Goal: Task Accomplishment & Management: Complete application form

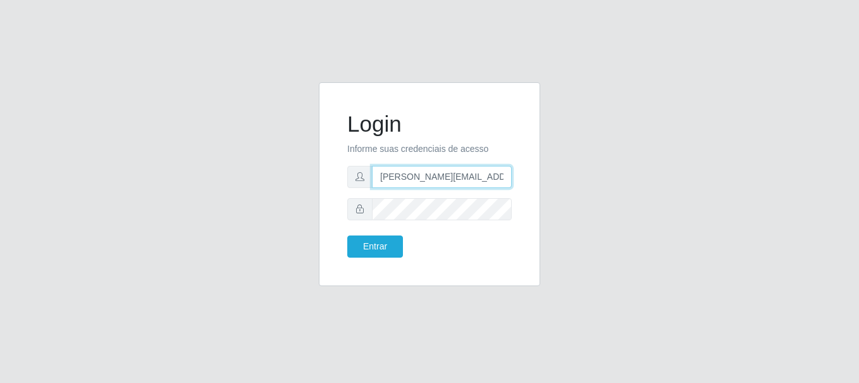
type input "[PERSON_NAME][EMAIL_ADDRESS][PERSON_NAME][DOMAIN_NAME]"
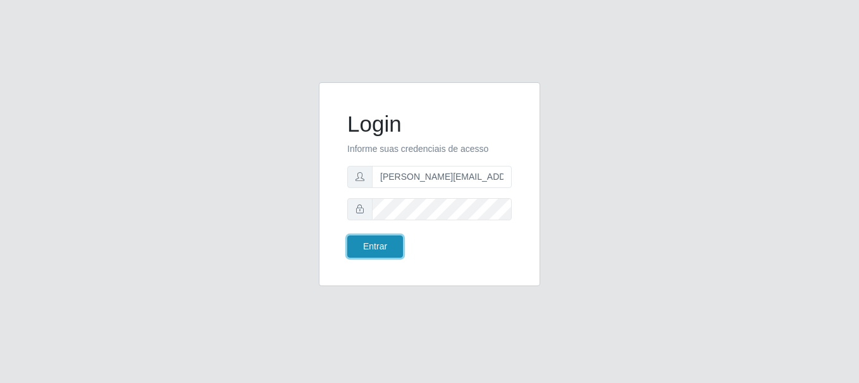
click at [374, 246] on button "Entrar" at bounding box center [375, 246] width 56 height 22
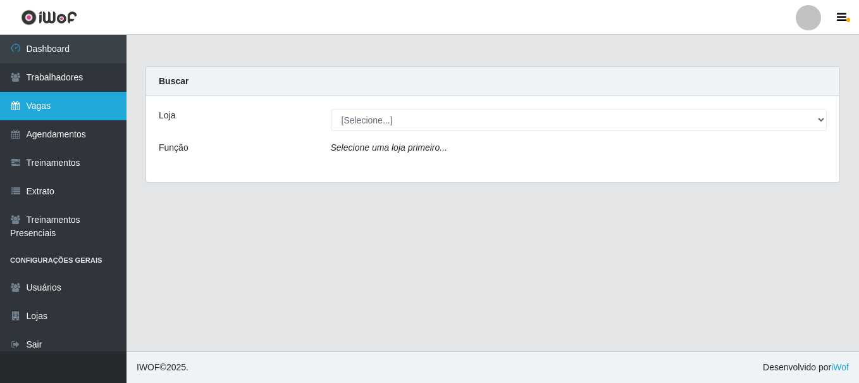
click at [63, 106] on link "Vagas" at bounding box center [63, 106] width 126 height 28
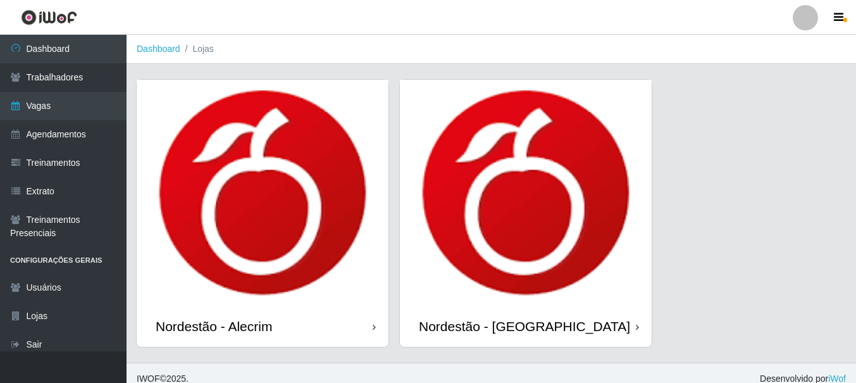
click at [216, 326] on div "Nordestão - Alecrim" at bounding box center [214, 326] width 116 height 16
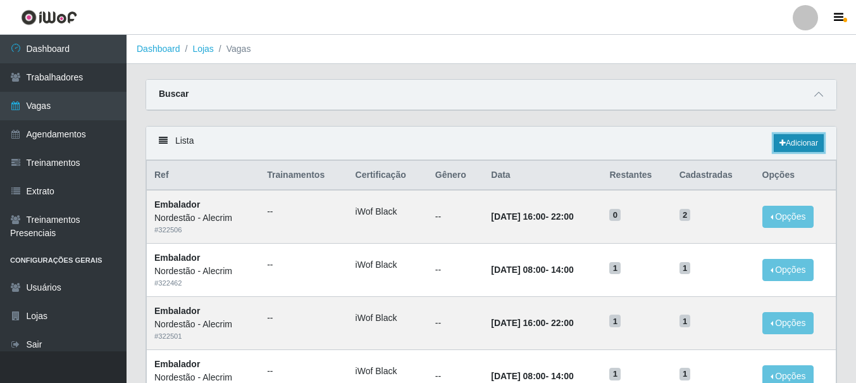
click at [797, 144] on link "Adicionar" at bounding box center [798, 143] width 50 height 18
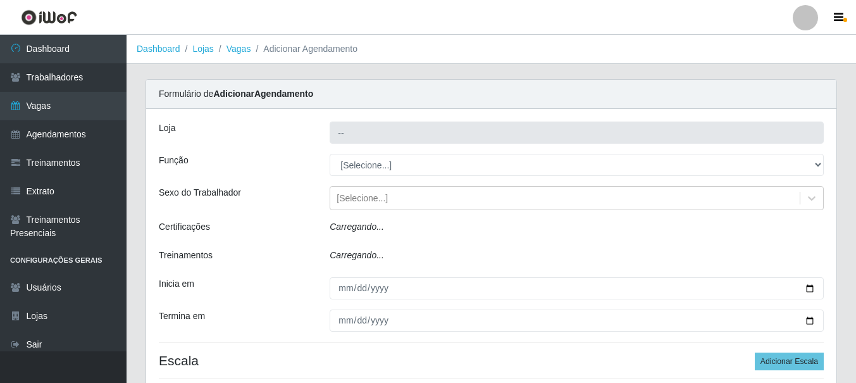
type input "Nordestão - Alecrim"
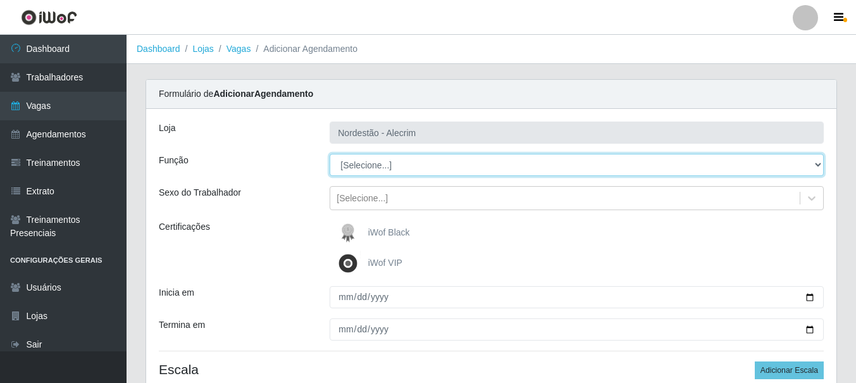
select select "1"
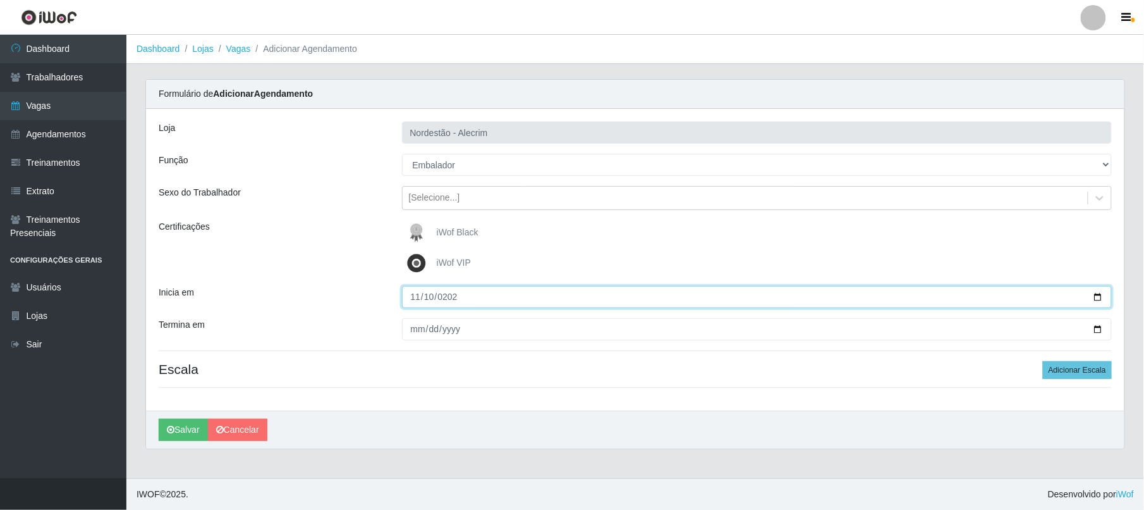
type input "[DATE]"
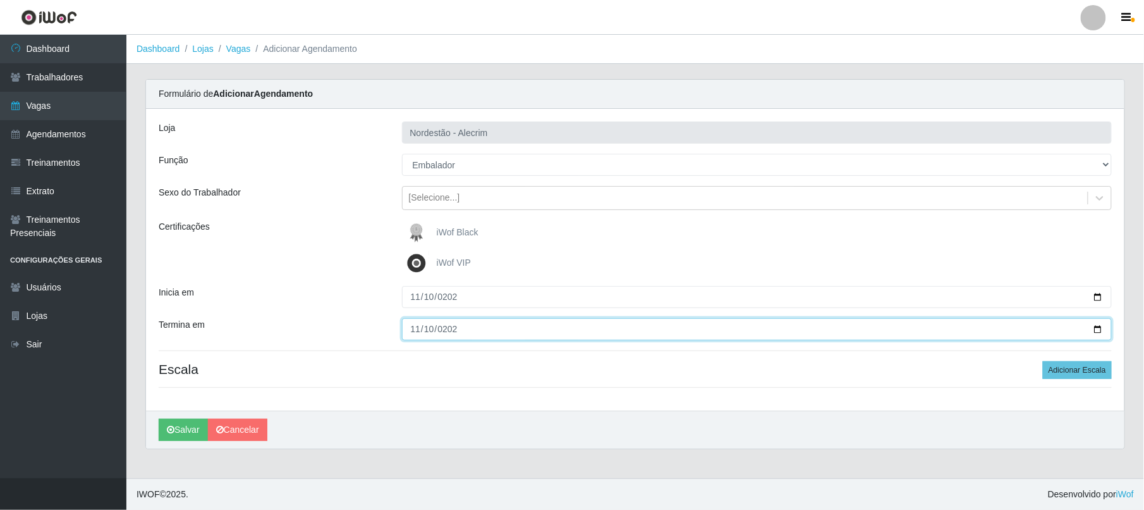
type input "[DATE]"
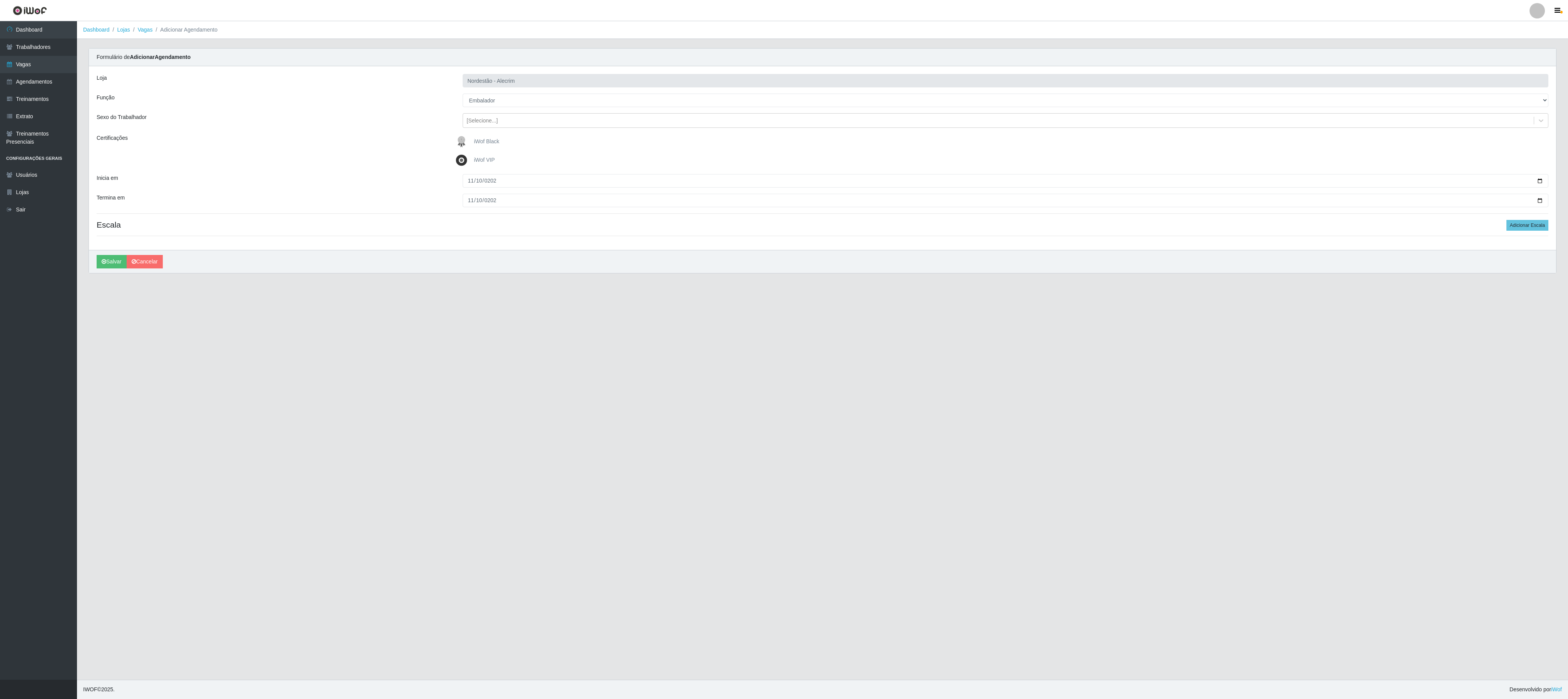
click at [522, 145] on div "iWof Black" at bounding box center [1006, 141] width 1086 height 15
click at [522, 230] on button "Adicionar Escala" at bounding box center [1527, 225] width 42 height 11
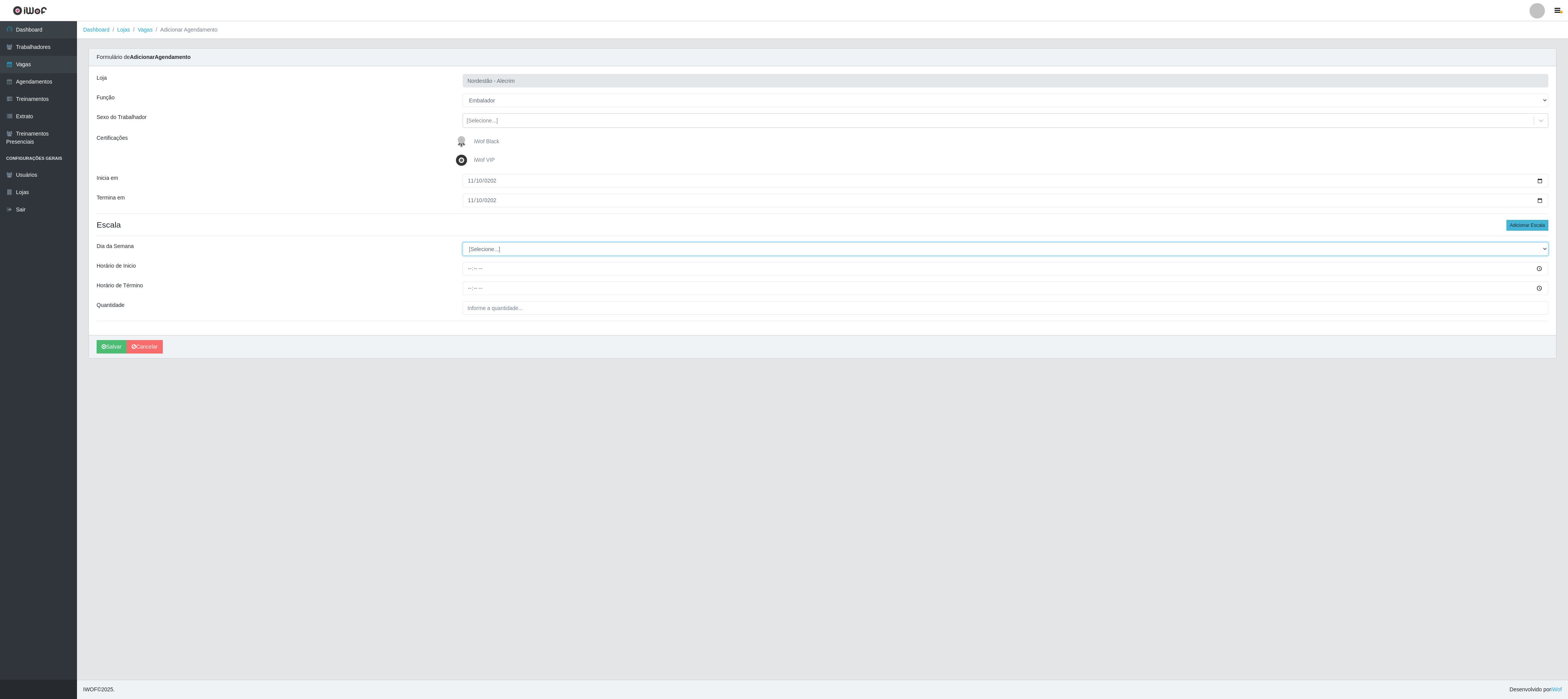
select select "1"
type input "08:00"
type input "14:00"
type input "___"
type input "2"
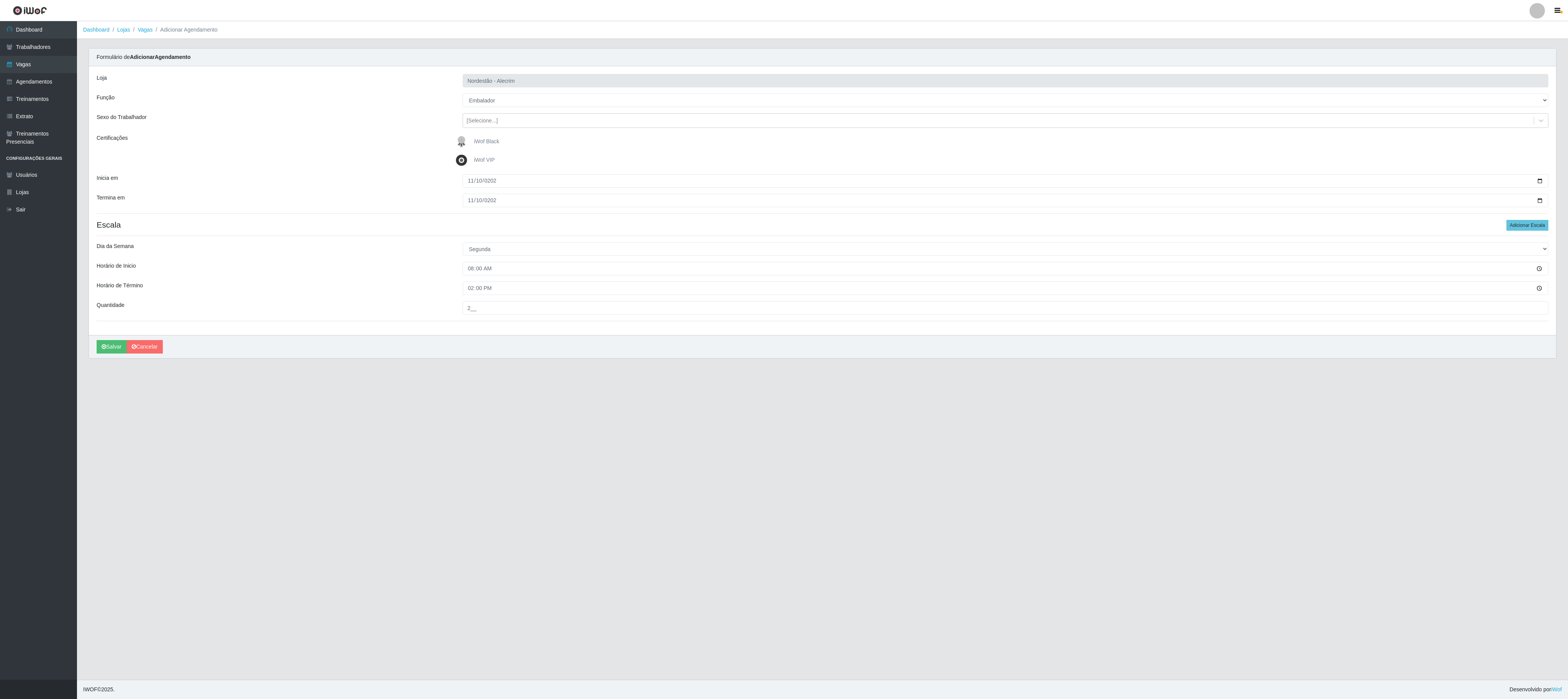
click at [522, 233] on input "2__" at bounding box center [1006, 307] width 1086 height 13
type input "2__"
click at [522, 230] on button "Adicionar Escala" at bounding box center [1527, 225] width 42 height 11
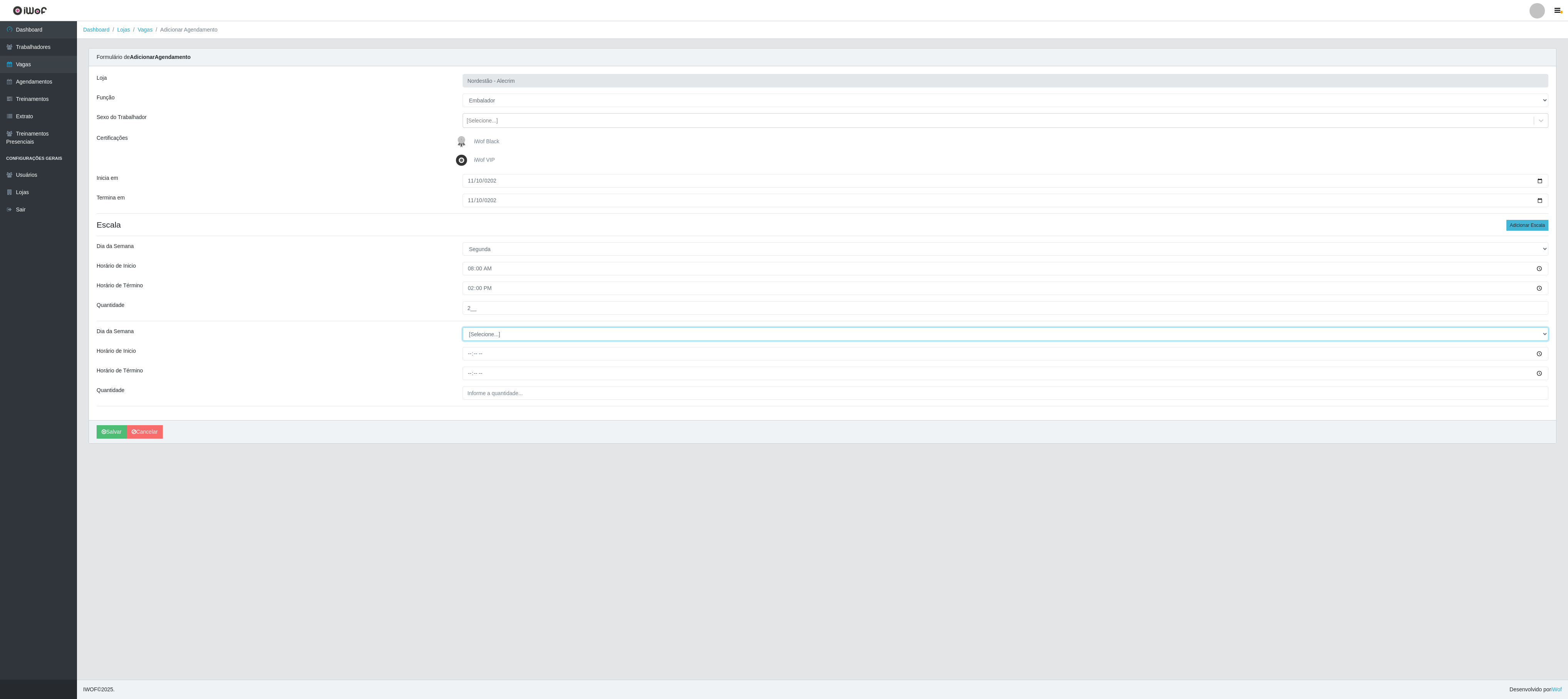
select select "1"
type input "16:00"
type input "22:00"
type input "___"
type input "2"
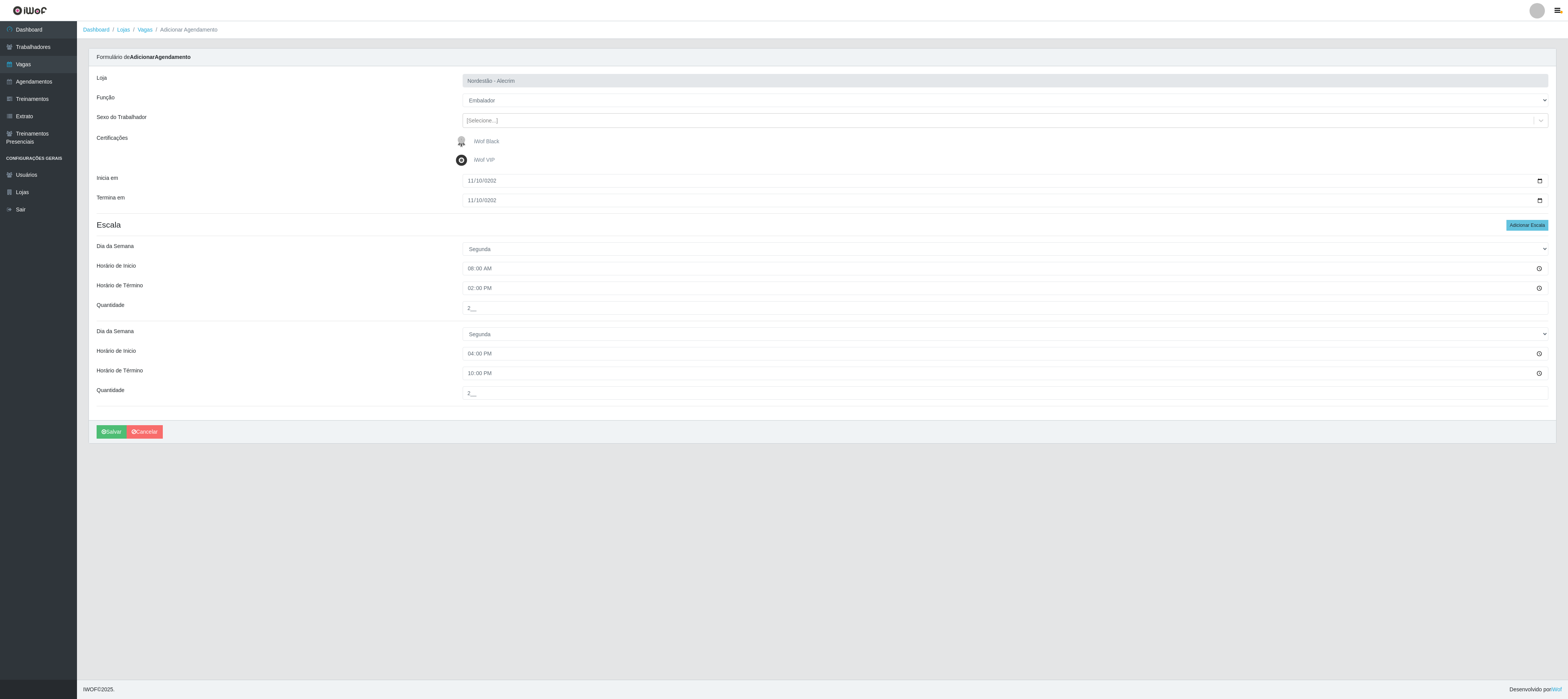
click at [522, 233] on input "2__" at bounding box center [1006, 393] width 1086 height 13
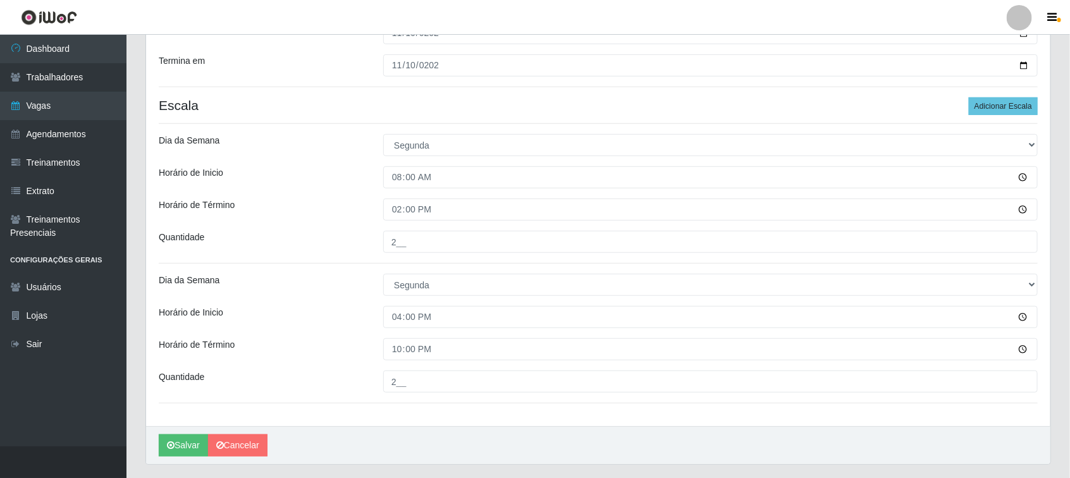
scroll to position [298, 0]
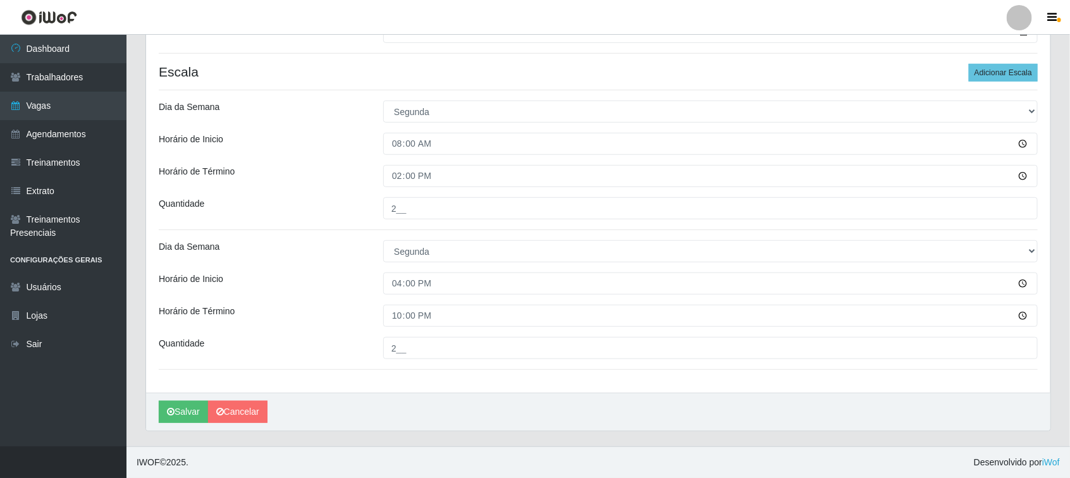
type input "2__"
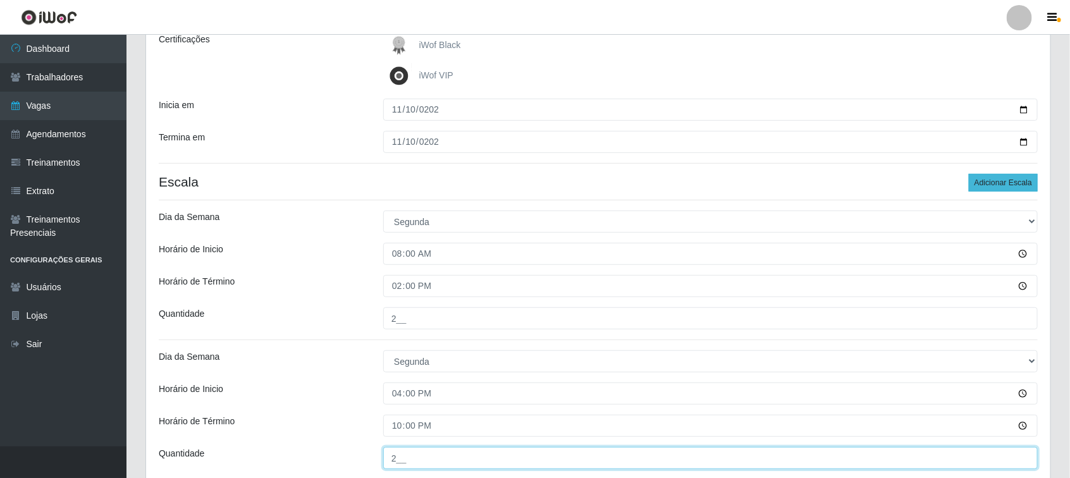
scroll to position [0, 0]
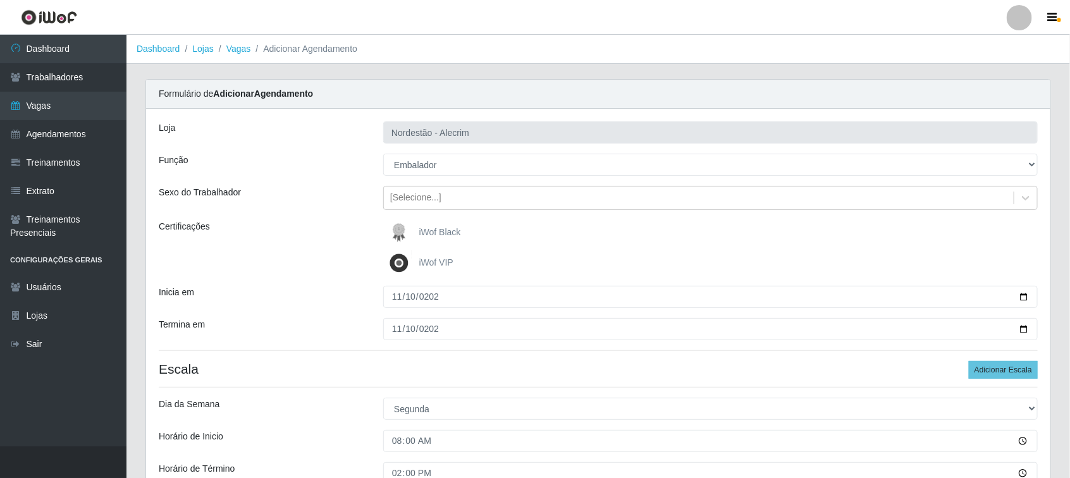
click at [433, 230] on span "iWof Black" at bounding box center [440, 232] width 42 height 10
click at [0, 0] on input "iWof Black" at bounding box center [0, 0] width 0 height 0
click at [858, 99] on div "Formulário de Adicionar Agendamento" at bounding box center [598, 94] width 904 height 29
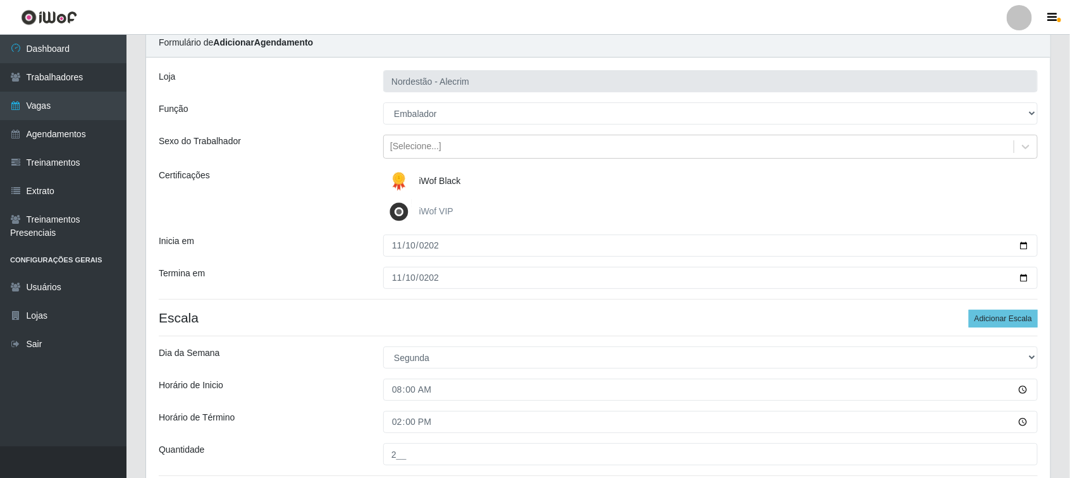
scroll to position [79, 0]
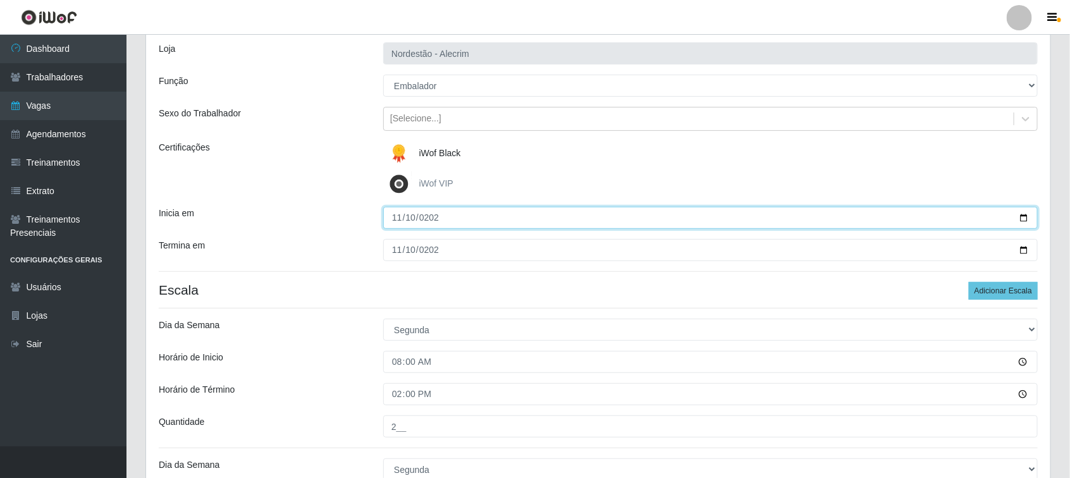
click at [668, 220] on input "[DATE]" at bounding box center [710, 218] width 654 height 22
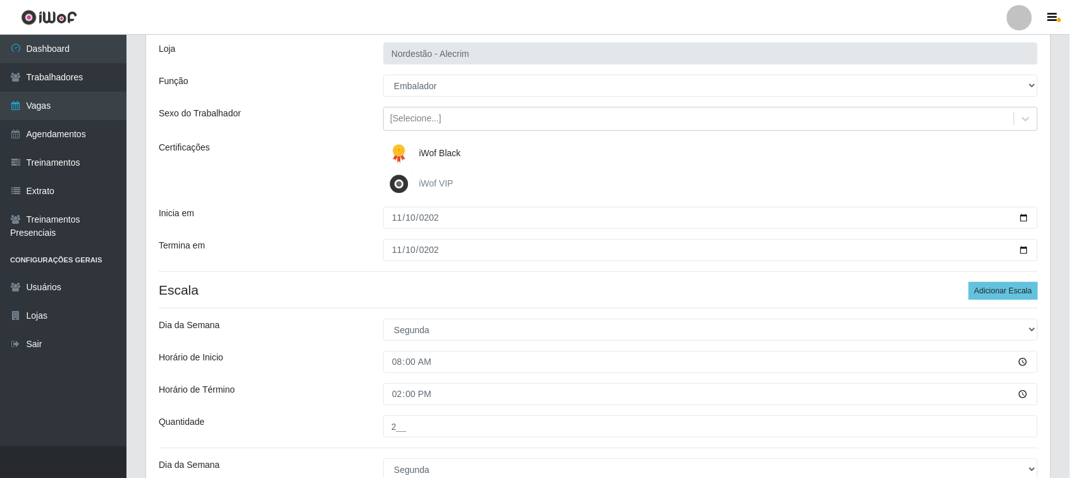
click at [626, 286] on h4 "Escala Adicionar Escala" at bounding box center [598, 290] width 879 height 16
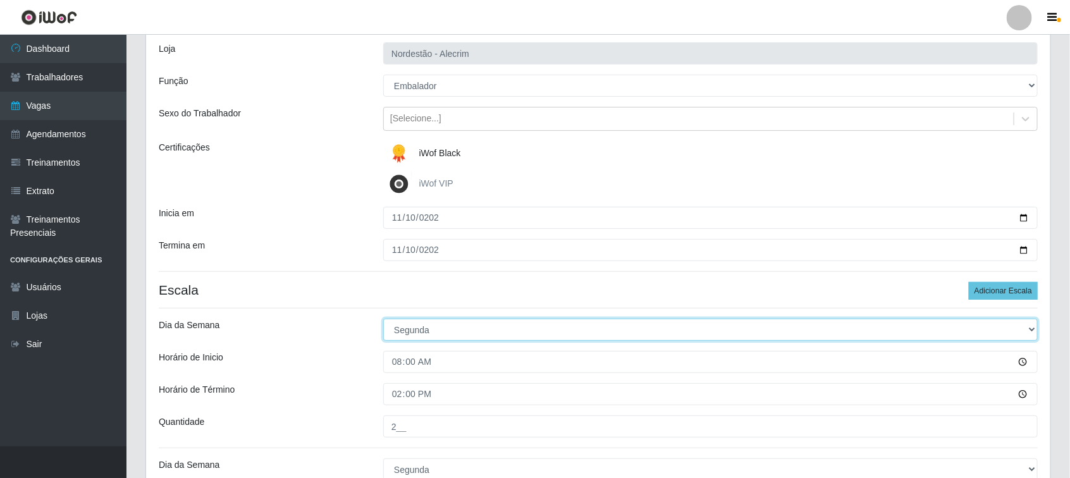
click at [565, 324] on select "[Selecione...] Segunda Terça Quarta Quinta Sexta Sábado Domingo" at bounding box center [710, 330] width 654 height 22
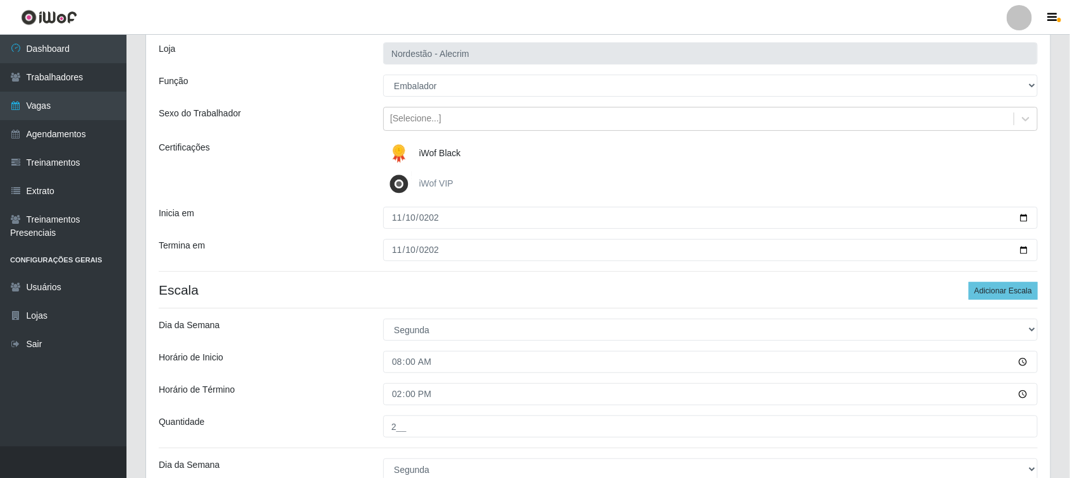
drag, startPoint x: 351, startPoint y: 222, endPoint x: 302, endPoint y: 228, distance: 49.7
click at [347, 222] on div "Inicia em" at bounding box center [261, 218] width 224 height 22
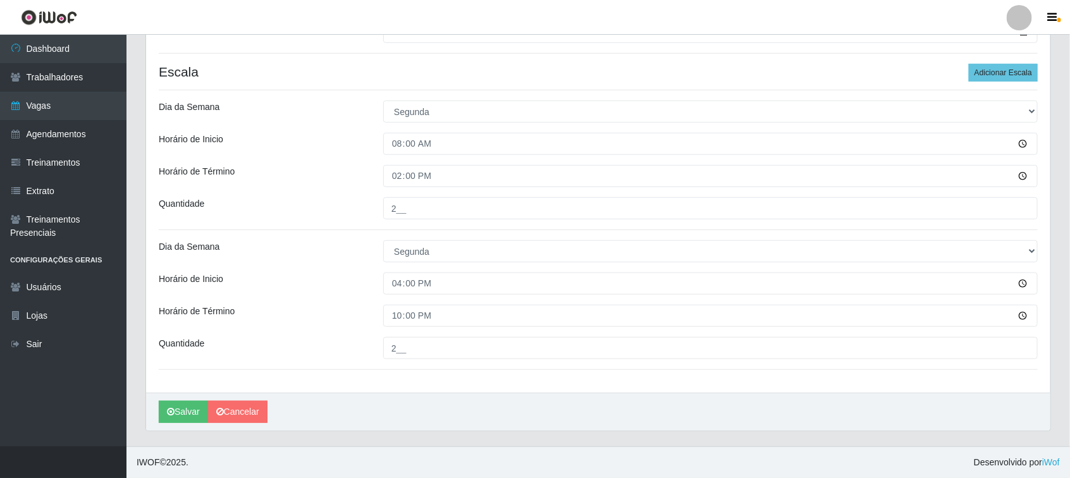
click at [375, 382] on div "Loja Nordestão - Alecrim Função [Selecione...] Embalador Embalador + Embalador …" at bounding box center [598, 102] width 904 height 581
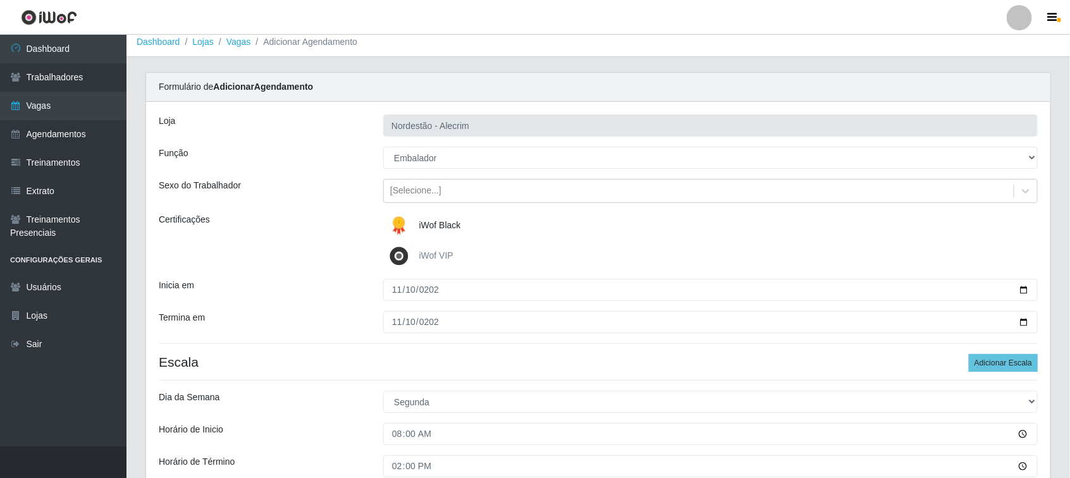
scroll to position [0, 0]
